Goal: Task Accomplishment & Management: Complete application form

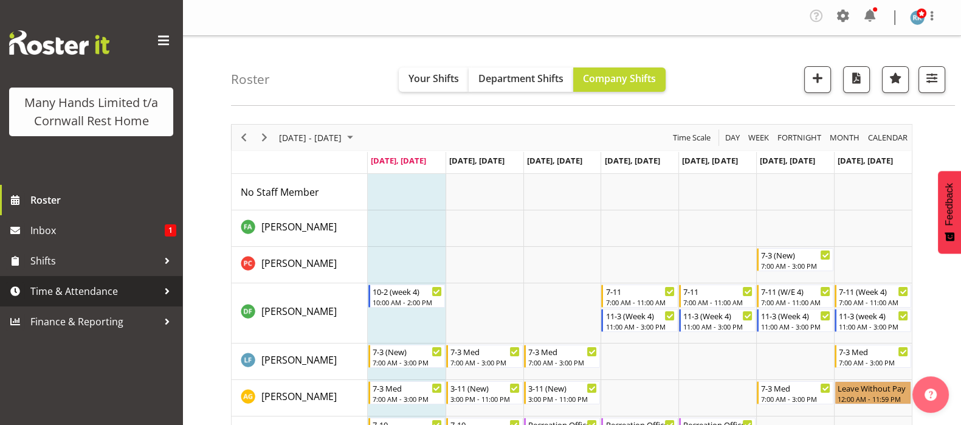
click at [89, 290] on span "Time & Attendance" at bounding box center [94, 291] width 128 height 18
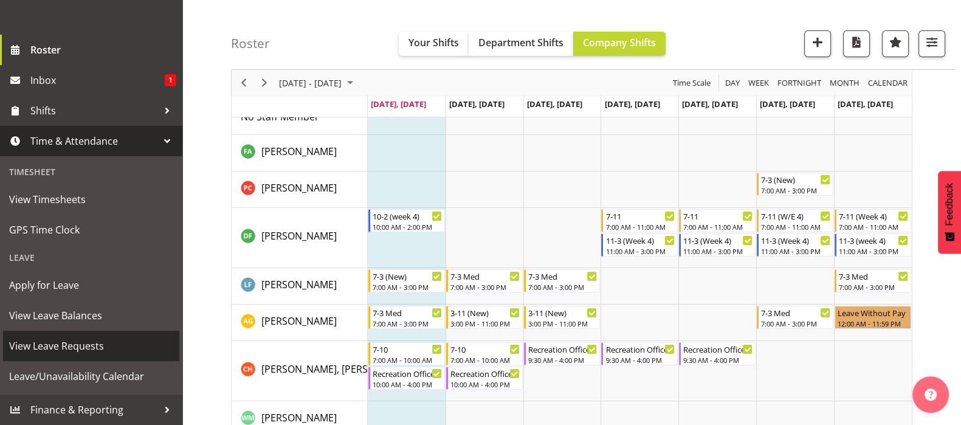
scroll to position [151, 0]
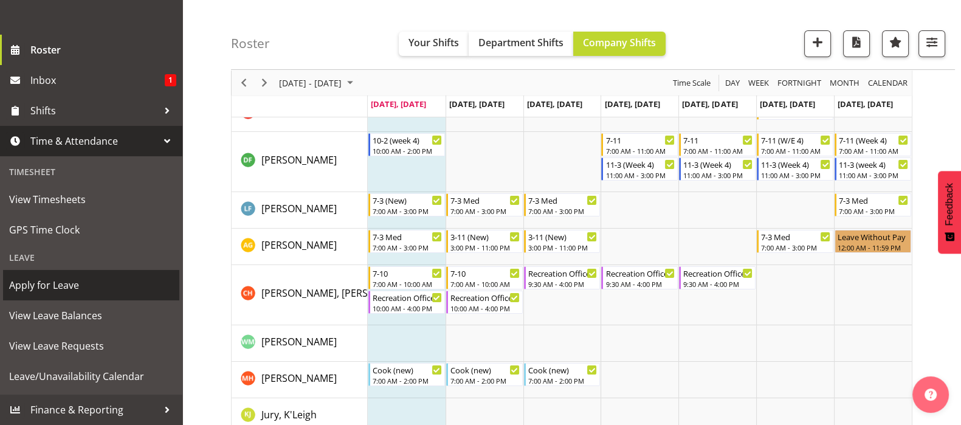
click at [56, 286] on span "Apply for Leave" at bounding box center [91, 285] width 164 height 18
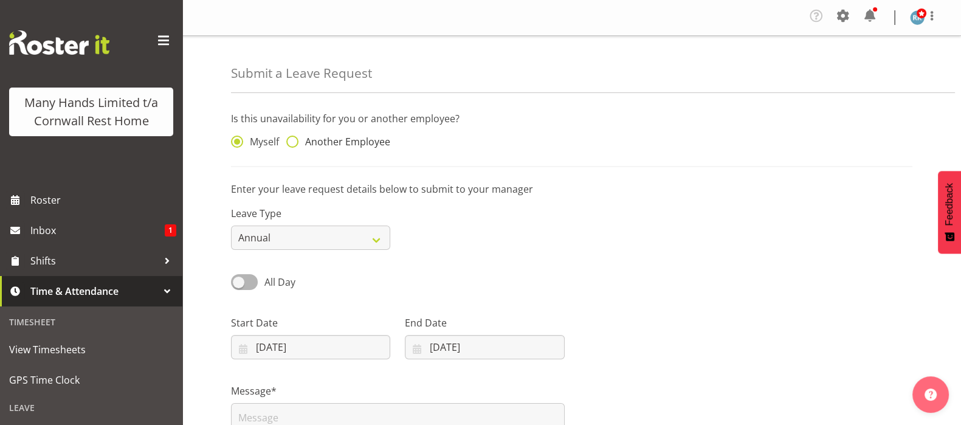
click at [296, 141] on span at bounding box center [292, 142] width 12 height 12
click at [294, 141] on input "Another Employee" at bounding box center [290, 142] width 8 height 8
radio input "true"
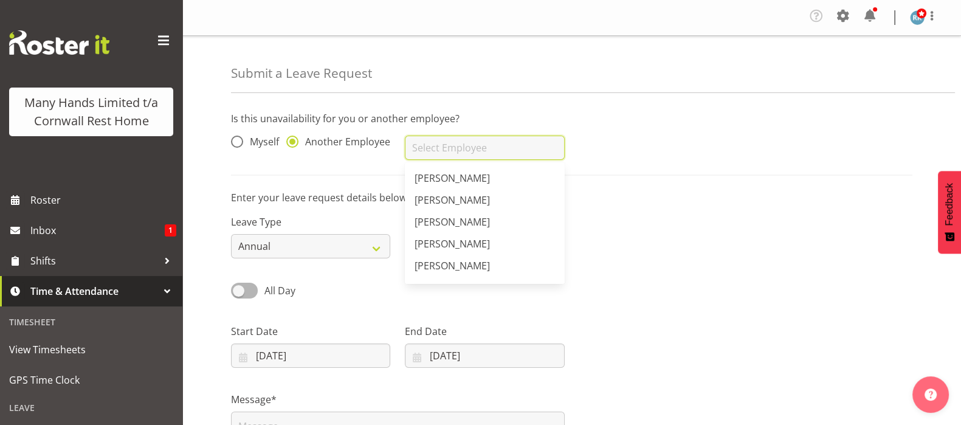
click at [421, 148] on input "text" at bounding box center [484, 148] width 159 height 24
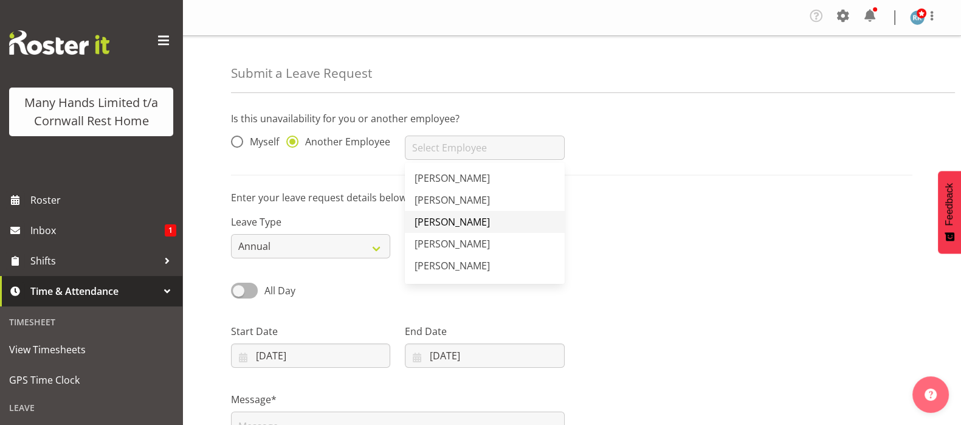
click at [450, 220] on span "[PERSON_NAME]" at bounding box center [452, 221] width 75 height 13
type input "[PERSON_NAME]"
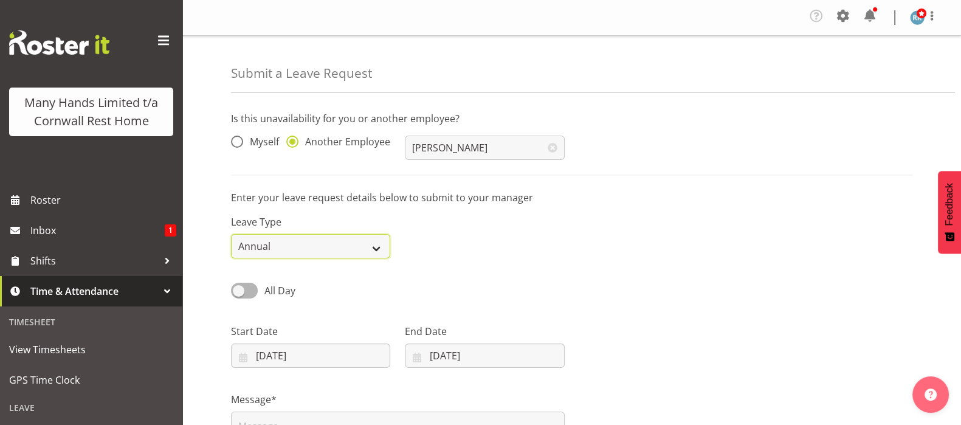
click at [380, 251] on select "Annual Sick Leave Without Pay Bereavement Domestic Violence Parental Jury Servi…" at bounding box center [310, 246] width 159 height 24
select select "Sick"
click at [231, 234] on select "Annual Sick Leave Without Pay Bereavement Domestic Violence Parental Jury Servi…" at bounding box center [310, 246] width 159 height 24
click at [204, 209] on div "Submit a Leave Request Is this unavailability for you or another employee? Myse…" at bounding box center [571, 323] width 779 height 575
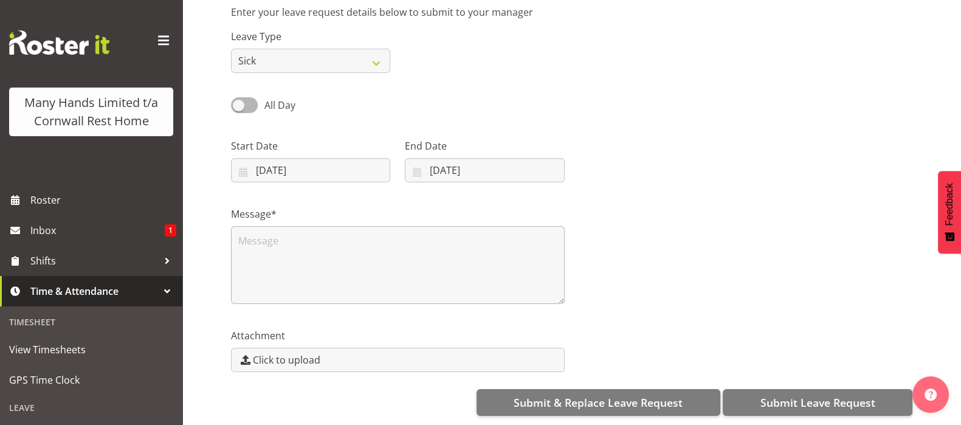
scroll to position [198, 0]
click at [271, 241] on textarea at bounding box center [398, 265] width 334 height 78
type textarea "c"
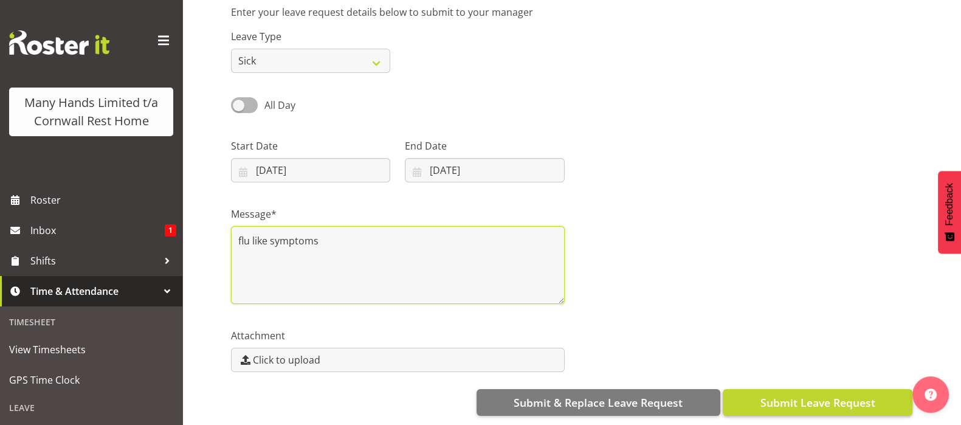
type textarea "flu like symptoms"
click at [802, 395] on span "Submit Leave Request" at bounding box center [817, 403] width 115 height 16
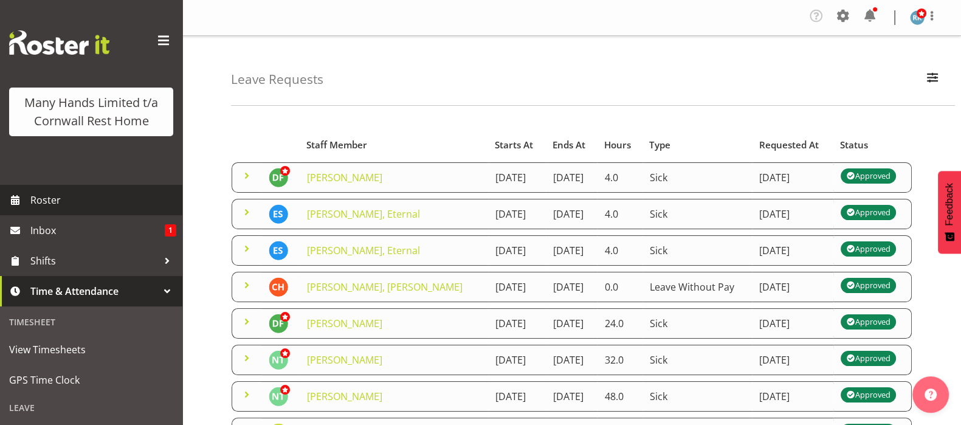
click at [36, 209] on span "Roster" at bounding box center [103, 200] width 146 height 18
